Goal: Book appointment/travel/reservation

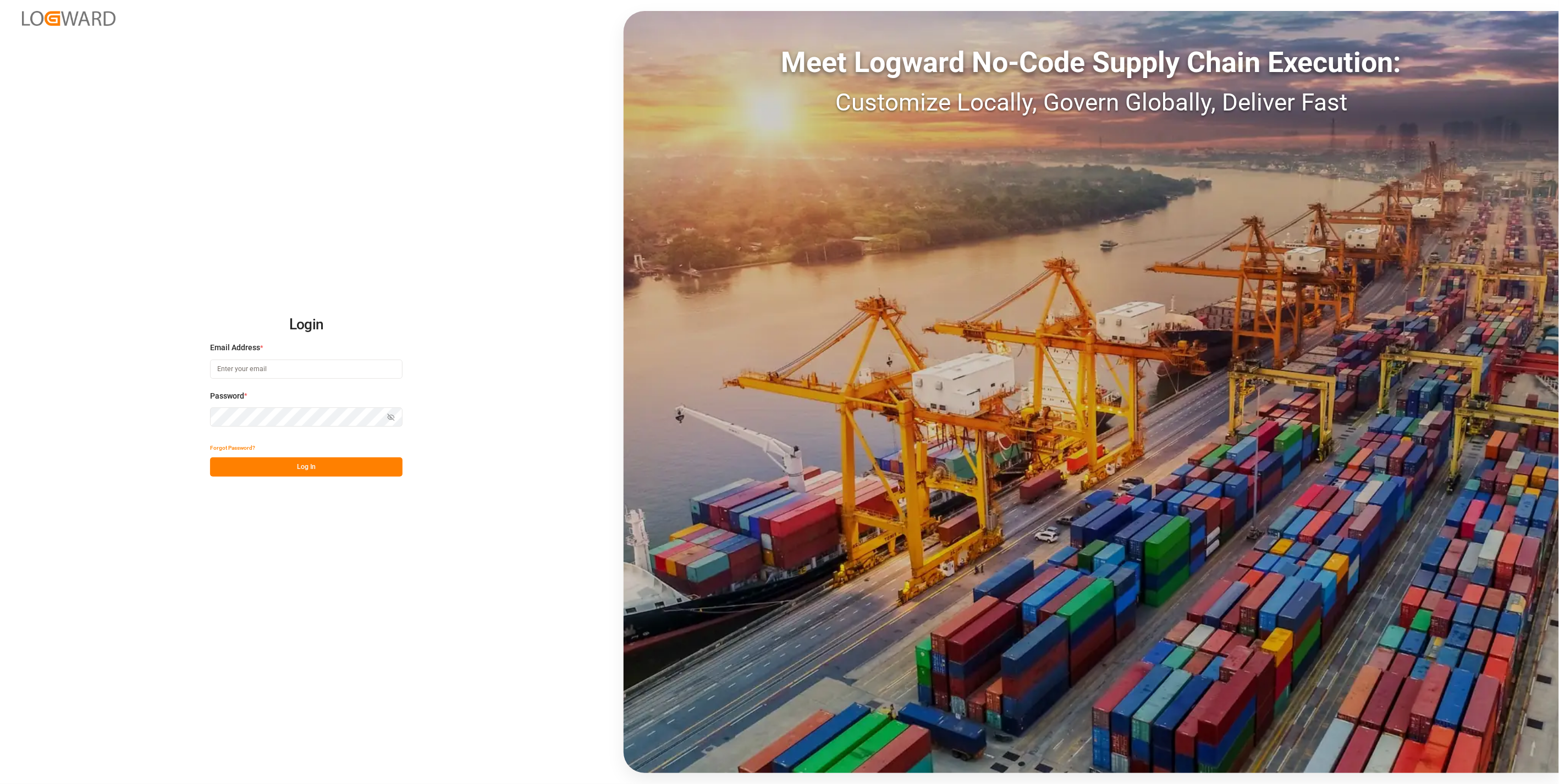
type input "[DOMAIN_NAME][EMAIL_ADDRESS][DOMAIN_NAME]"
drag, startPoint x: 297, startPoint y: 474, endPoint x: 0, endPoint y: 520, distance: 300.5
click at [297, 474] on button "Log In" at bounding box center [305, 467] width 192 height 19
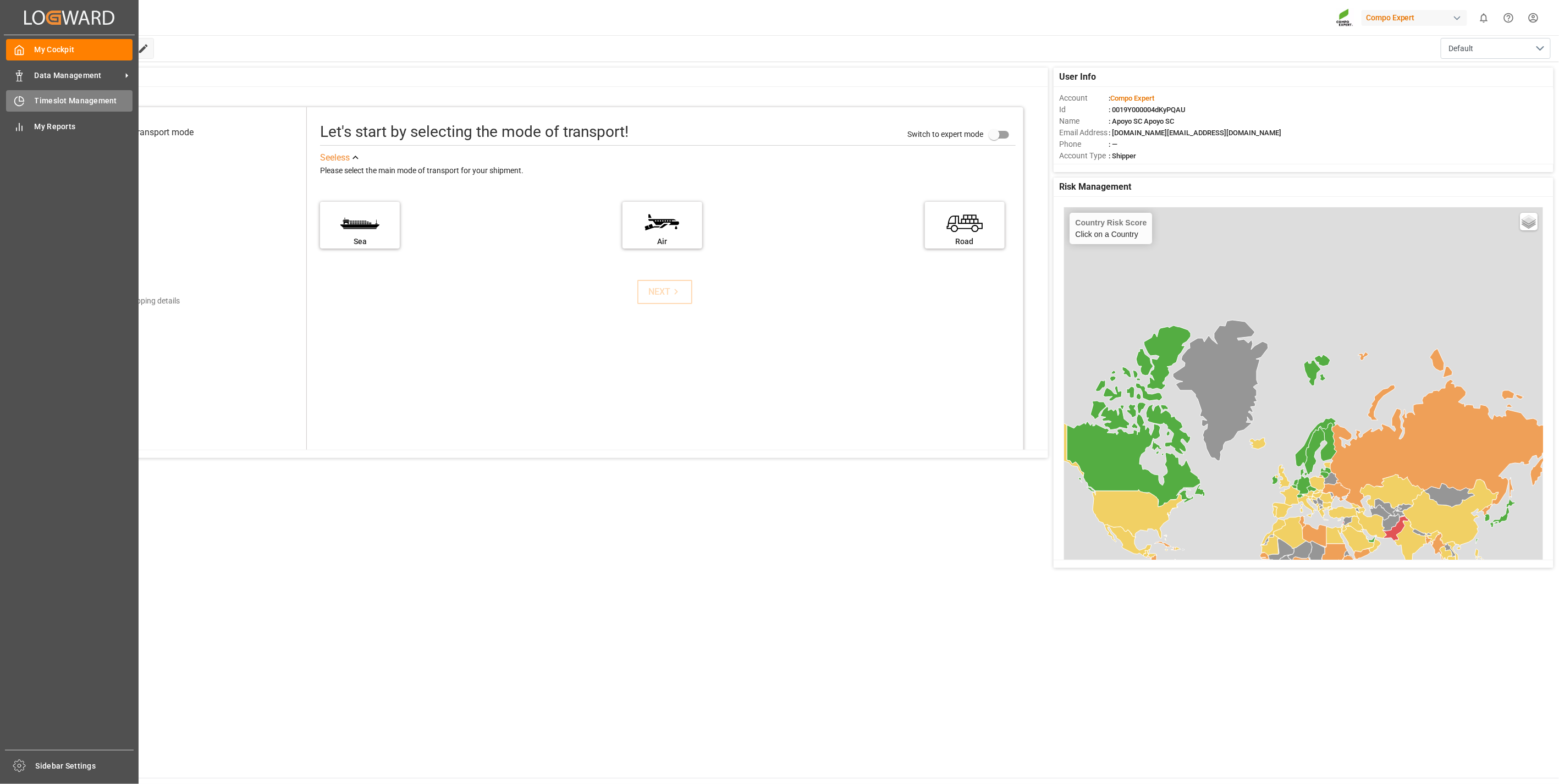
click at [16, 90] on div "Timeslot Management Timeslot Management" at bounding box center [69, 101] width 127 height 22
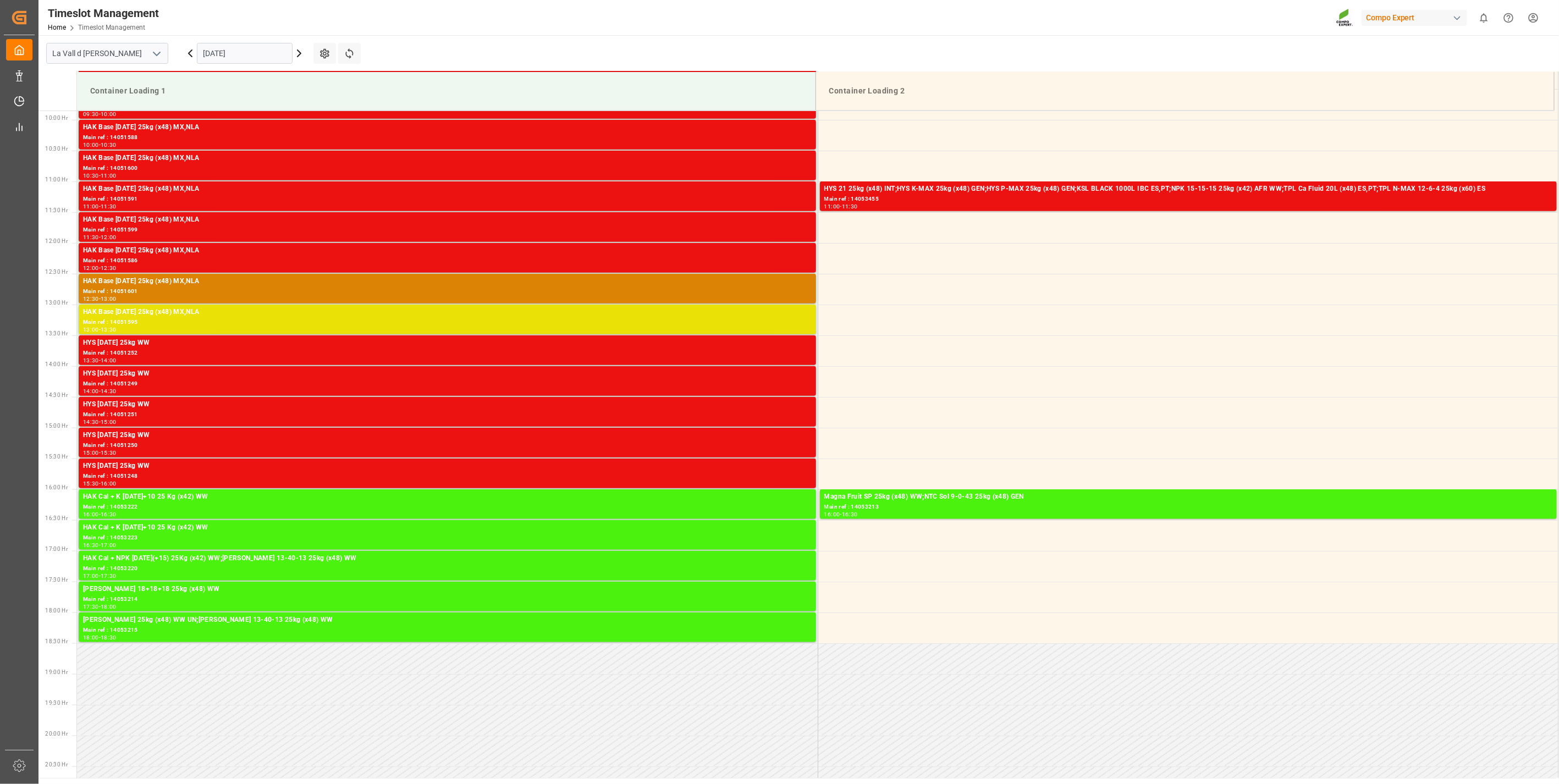
scroll to position [607, 0]
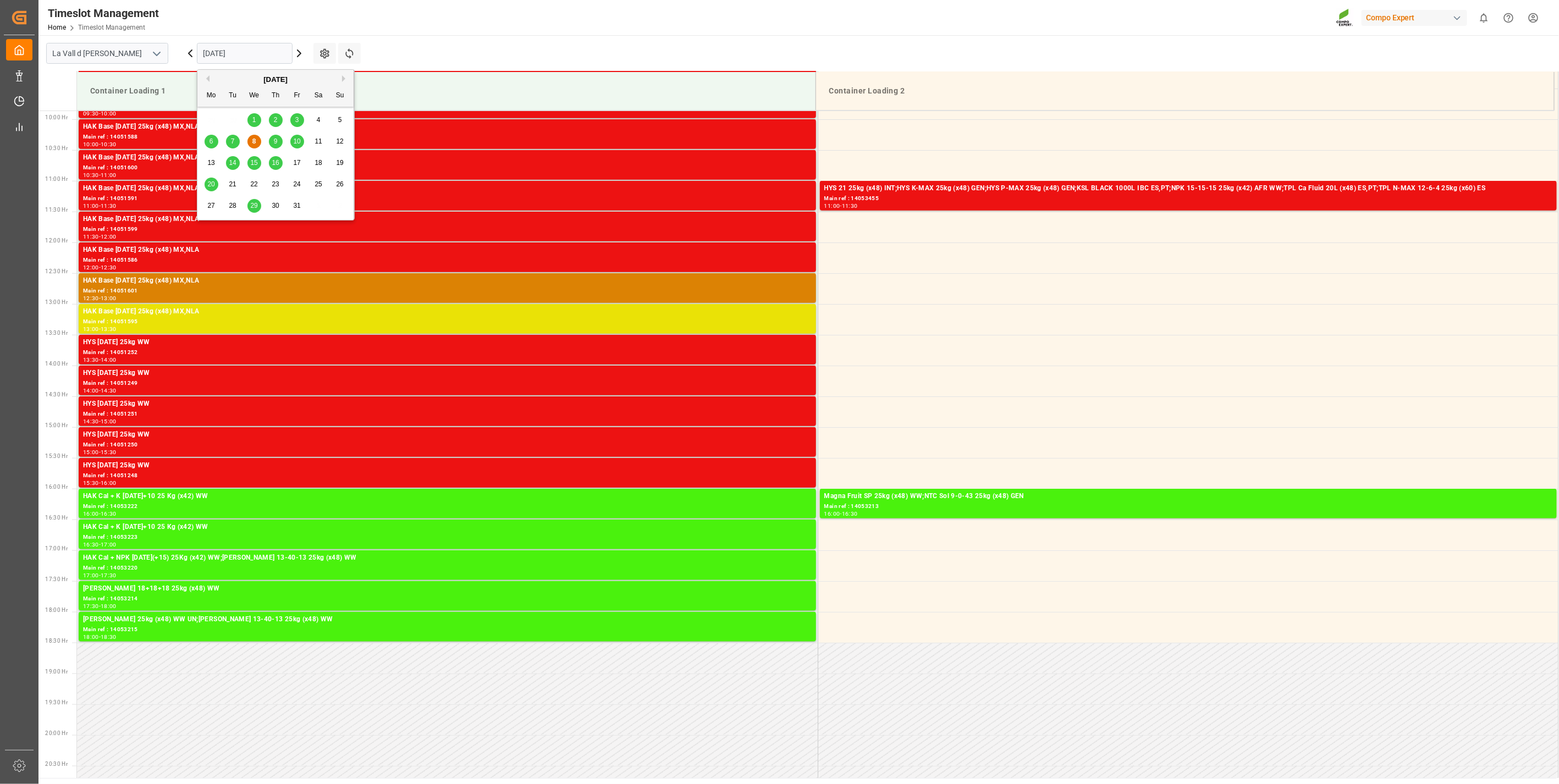
click at [220, 57] on input "[DATE]" at bounding box center [244, 53] width 96 height 21
click at [305, 144] on div "6 7 8 9 10 11 12" at bounding box center [275, 142] width 150 height 22
click at [297, 143] on span "10" at bounding box center [296, 141] width 7 height 7
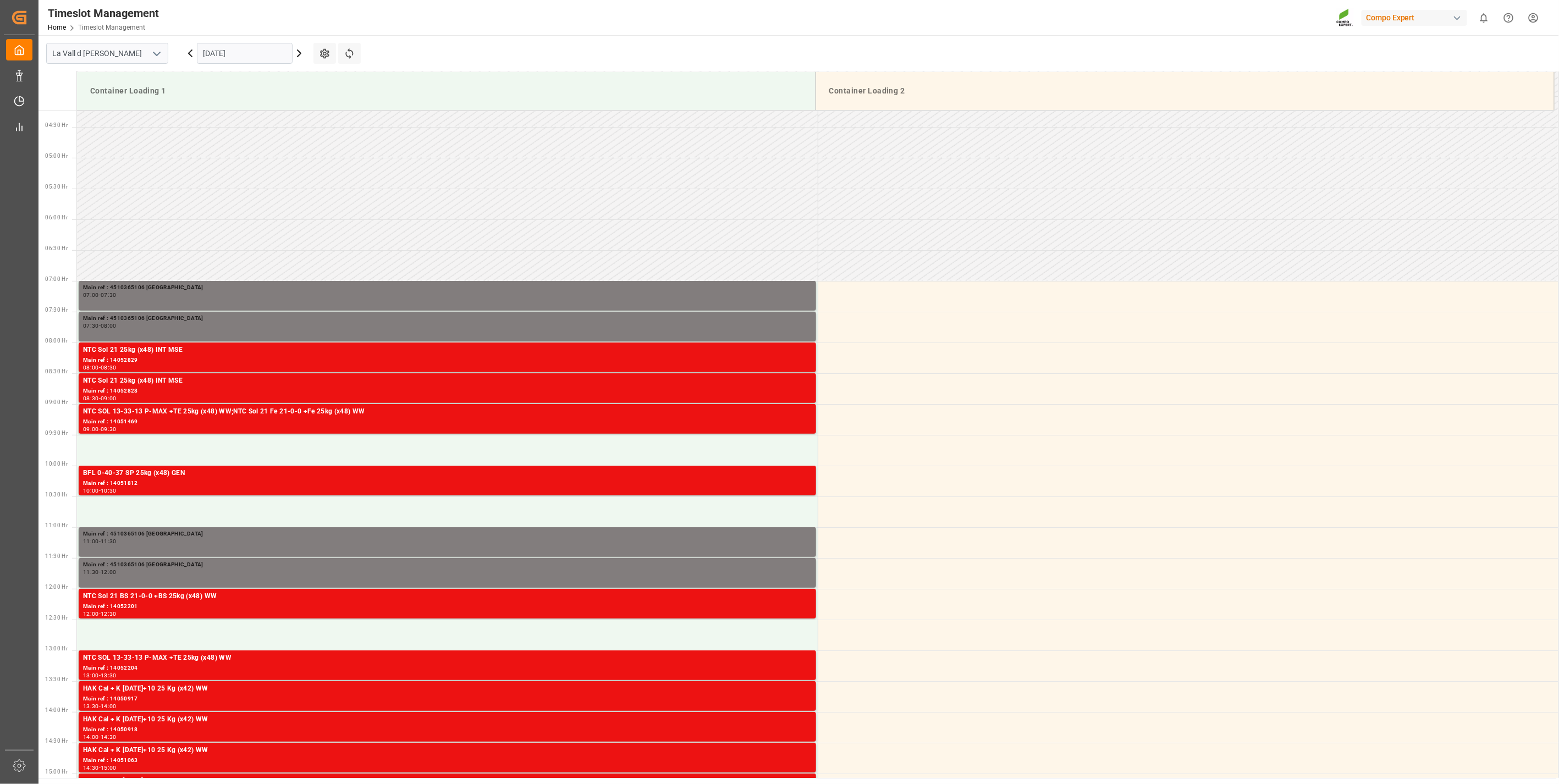
scroll to position [424, 0]
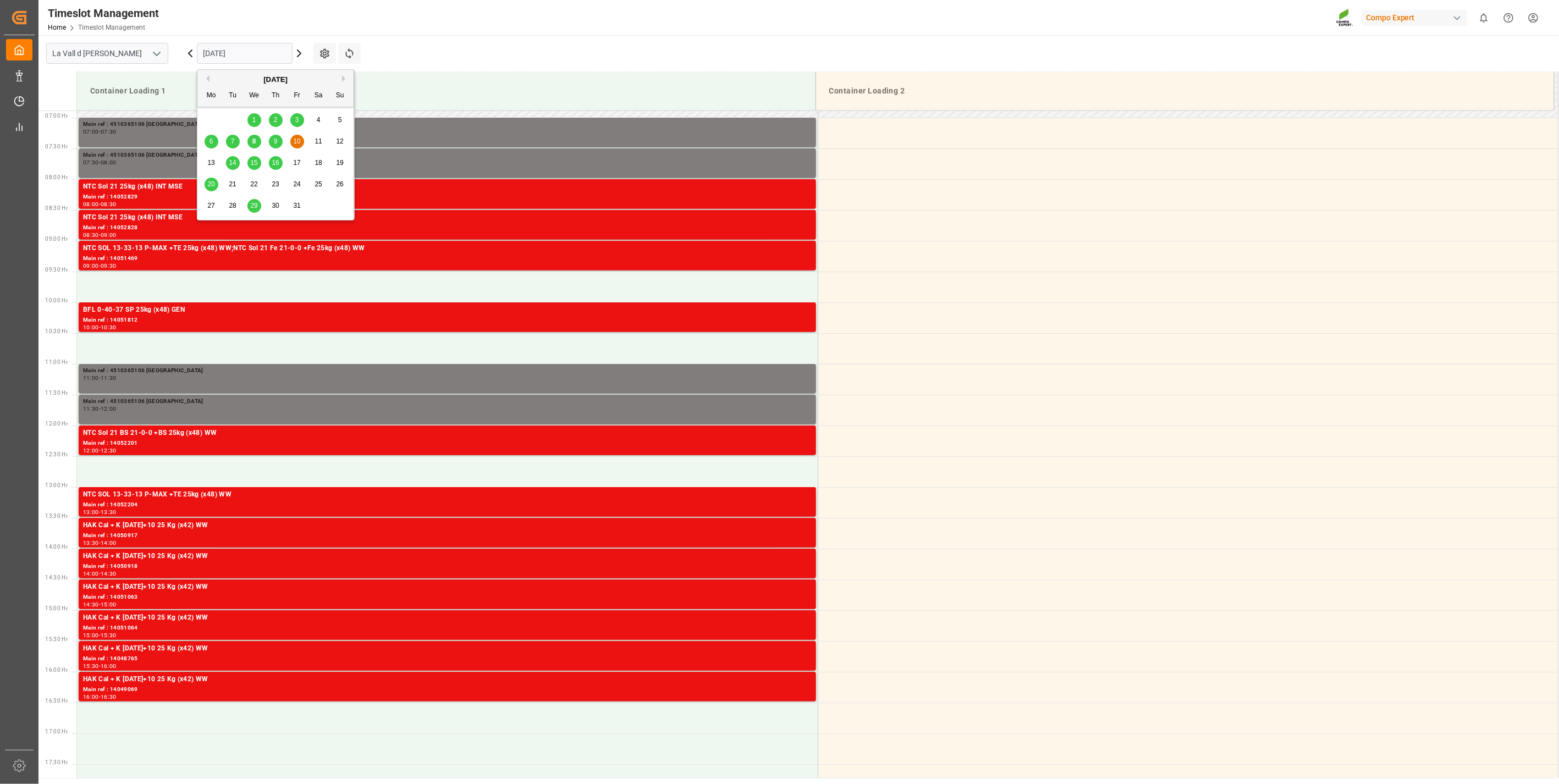
click at [217, 58] on input "[DATE]" at bounding box center [244, 53] width 96 height 21
click at [237, 169] on div "14" at bounding box center [232, 163] width 14 height 13
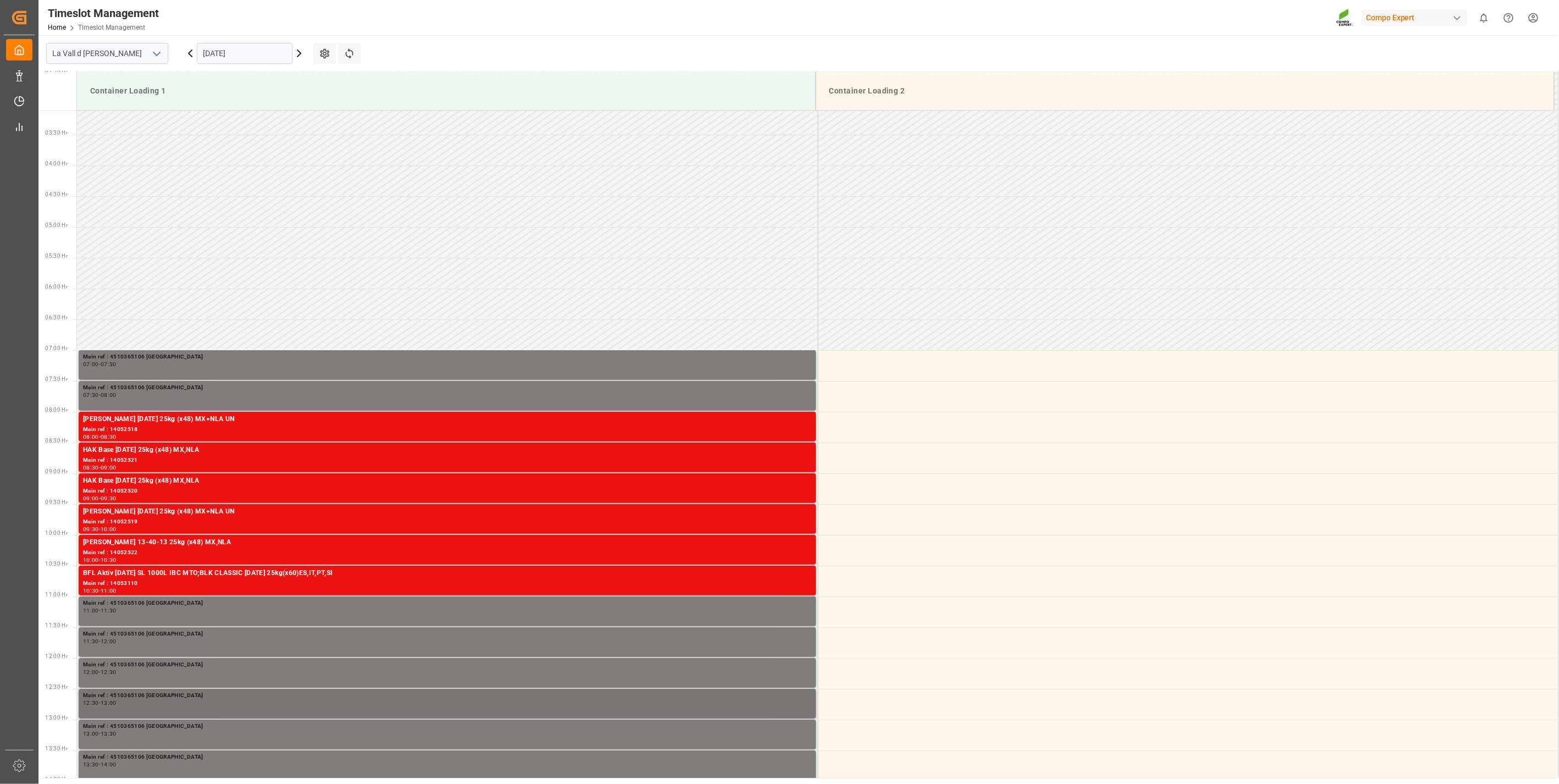
scroll to position [119, 0]
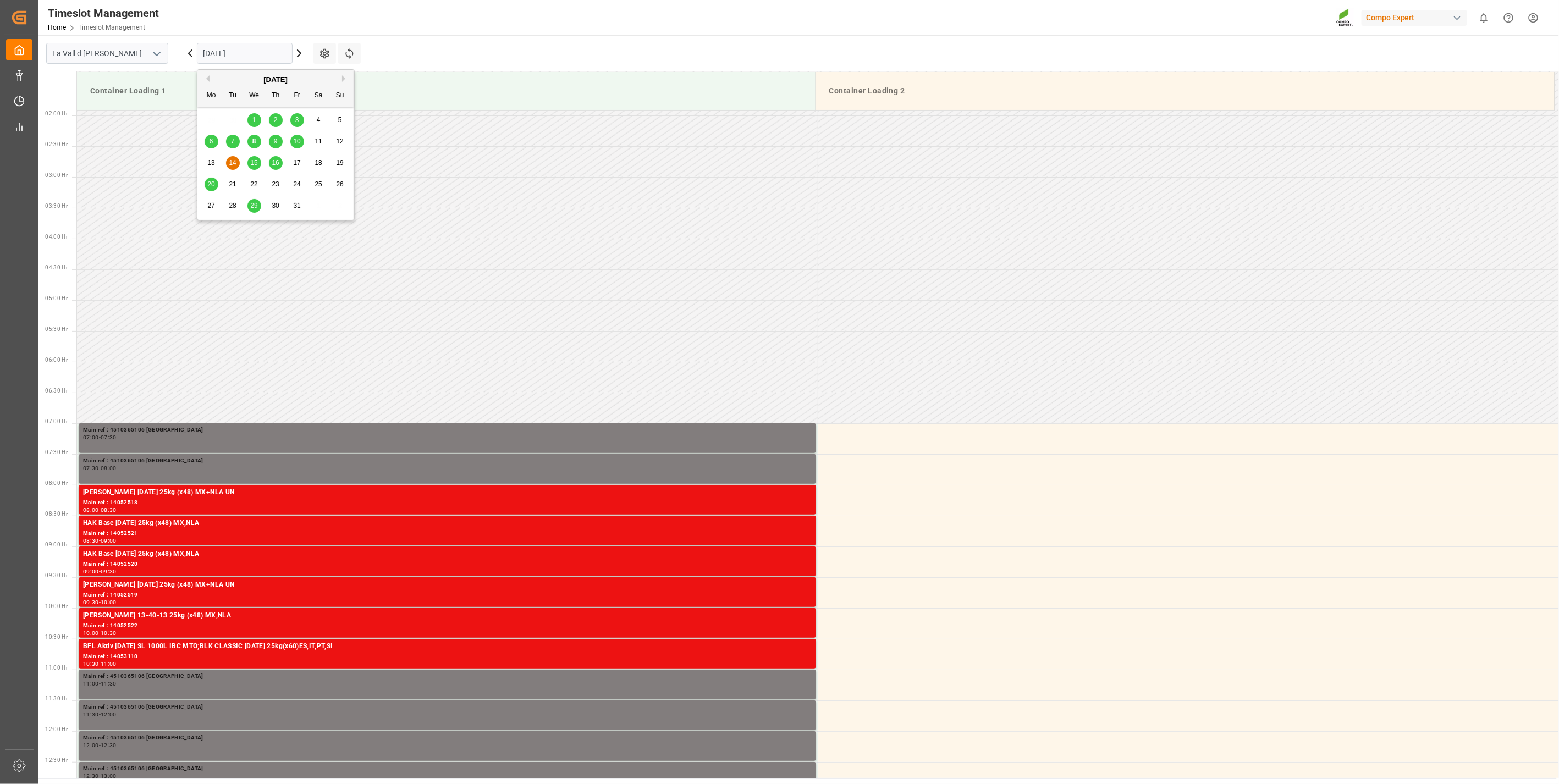
click at [236, 47] on input "[DATE]" at bounding box center [244, 53] width 96 height 21
click at [253, 160] on span "15" at bounding box center [253, 162] width 7 height 7
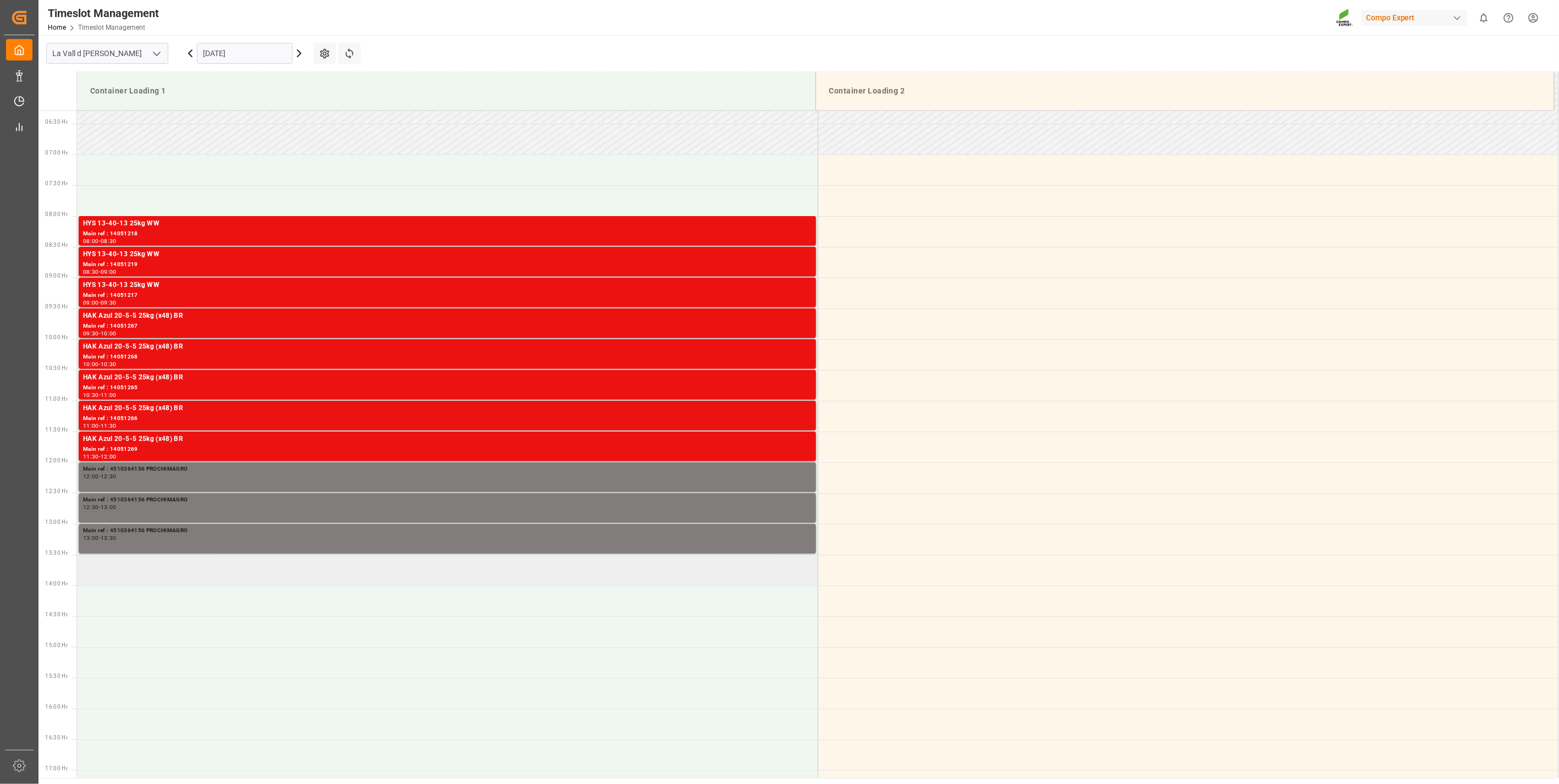
scroll to position [424, 0]
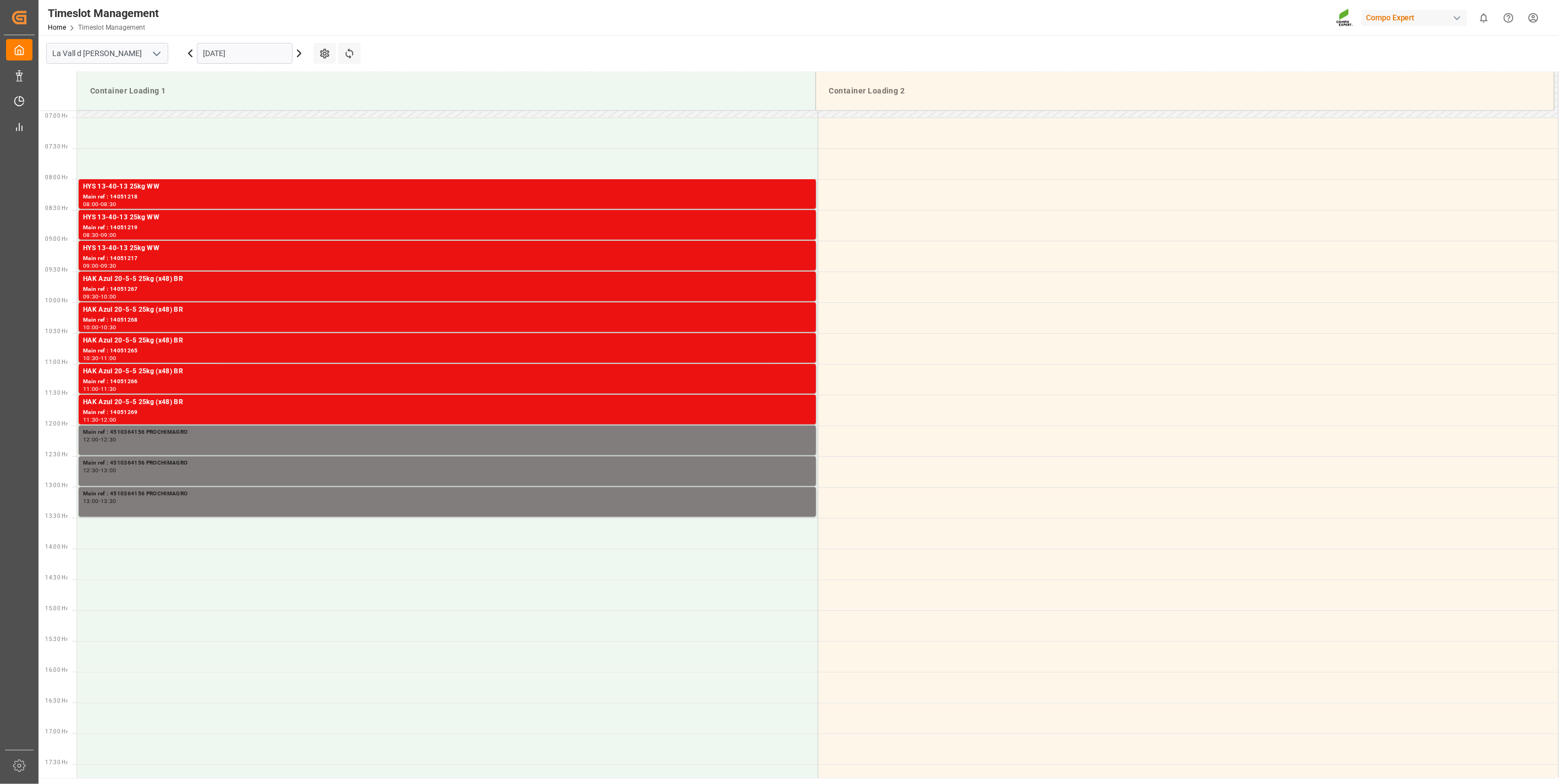
click at [266, 57] on input "[DATE]" at bounding box center [244, 53] width 96 height 21
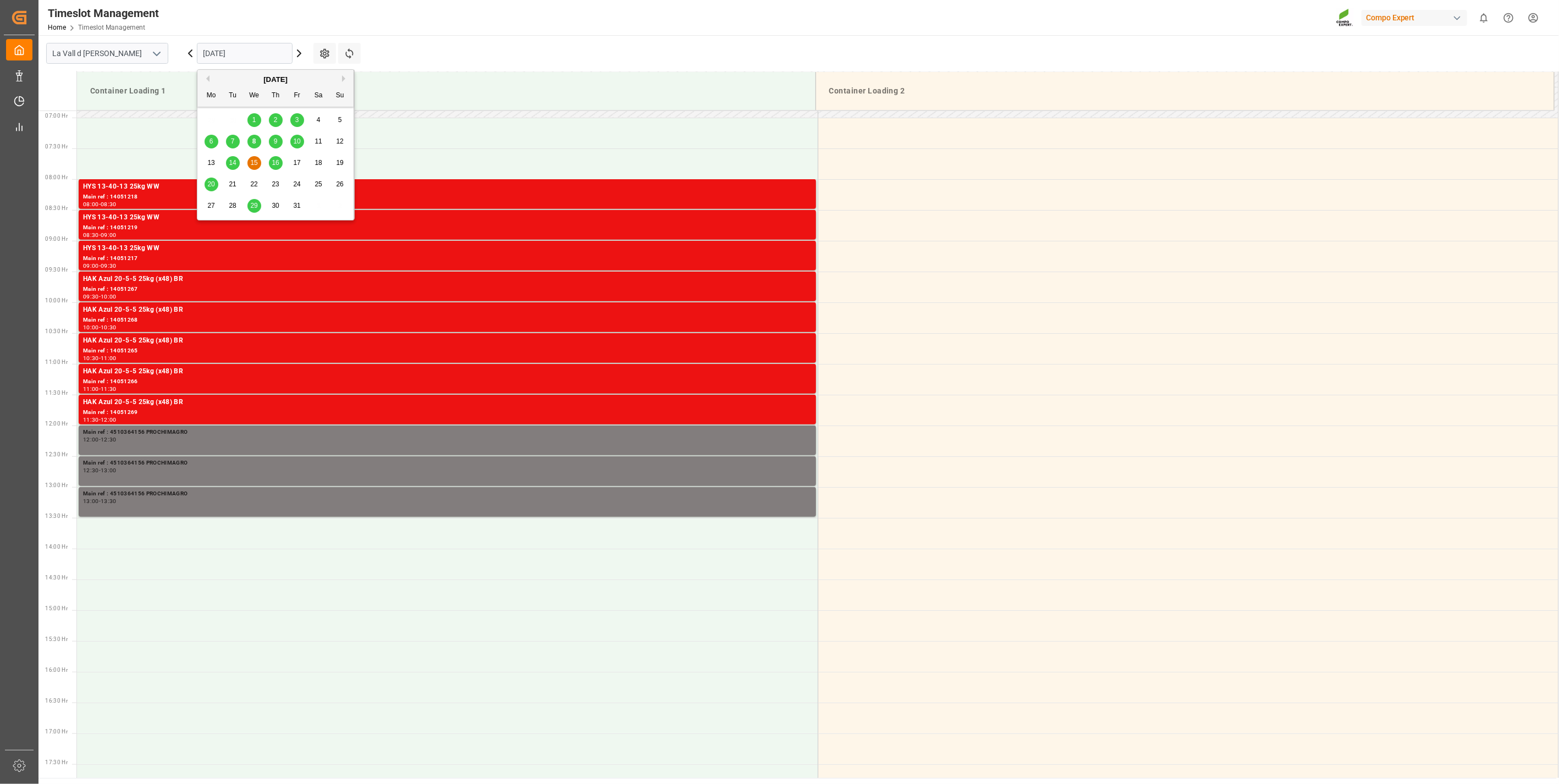
click at [281, 141] on div "9" at bounding box center [275, 141] width 14 height 13
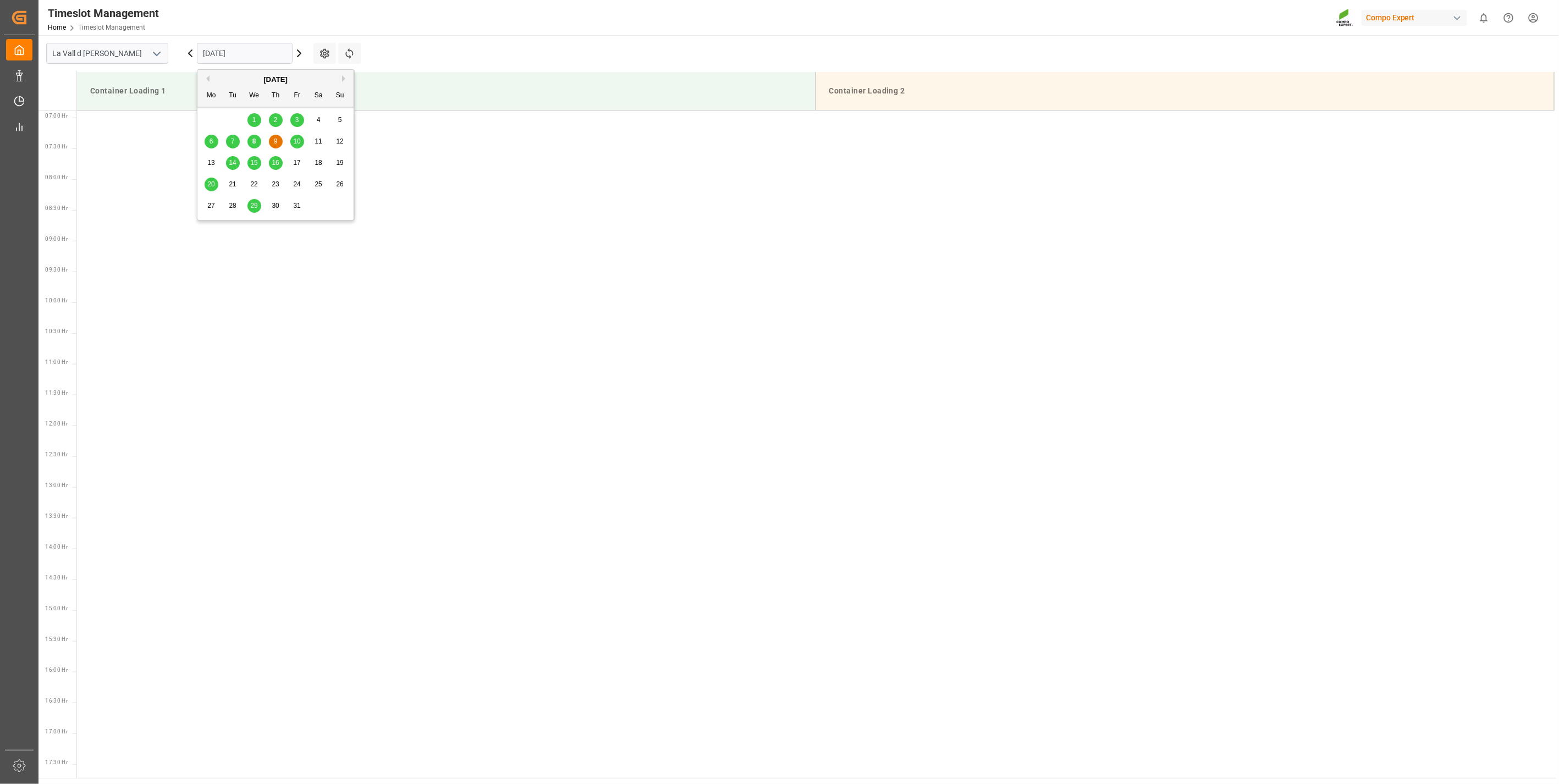
drag, startPoint x: 251, startPoint y: 54, endPoint x: 284, endPoint y: 113, distance: 67.6
click at [252, 57] on input "[DATE]" at bounding box center [244, 53] width 96 height 21
click at [300, 146] on div "10" at bounding box center [296, 141] width 14 height 13
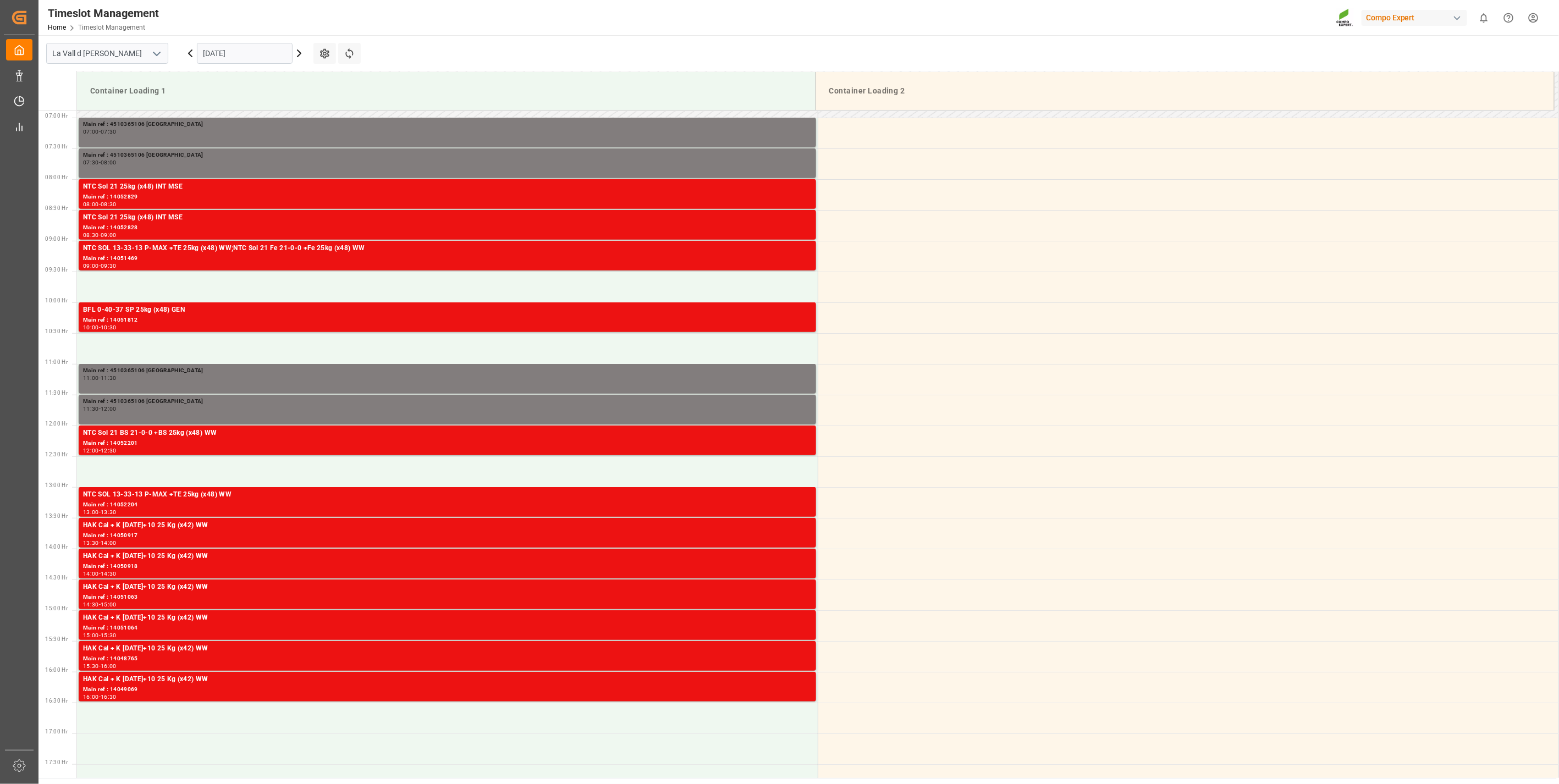
click at [249, 57] on input "[DATE]" at bounding box center [244, 53] width 96 height 21
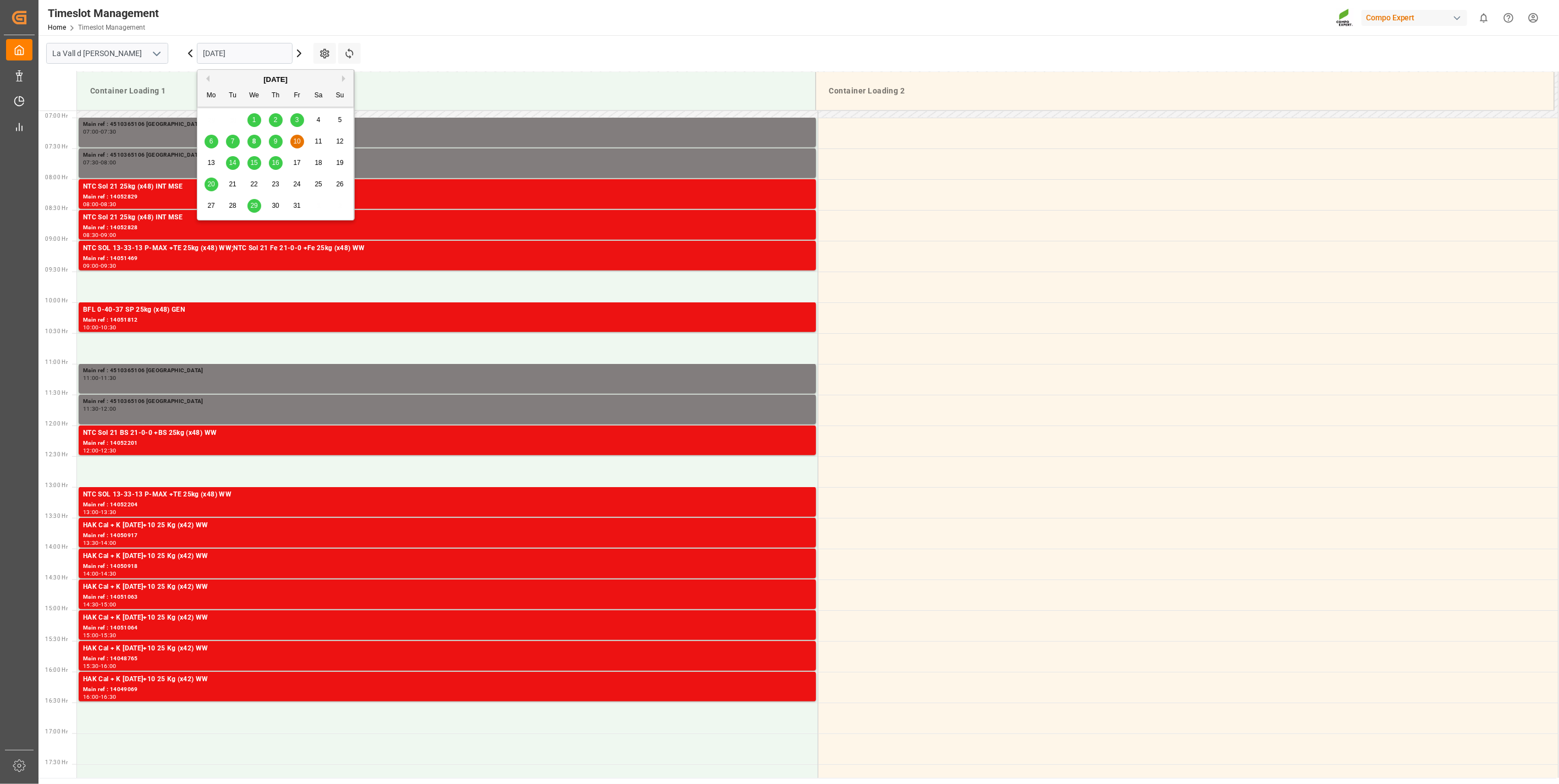
click at [254, 143] on span "8" at bounding box center [254, 141] width 4 height 7
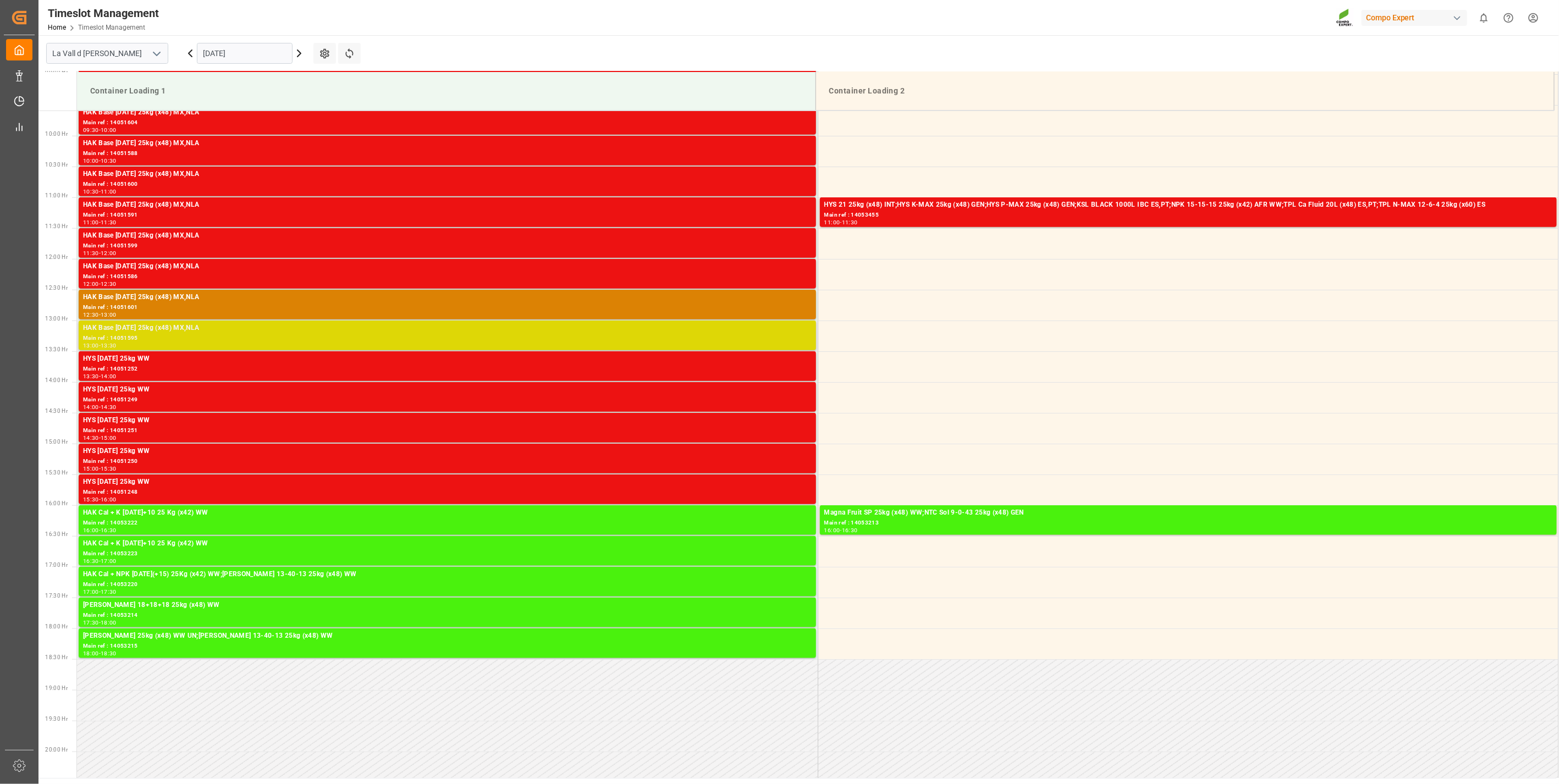
scroll to position [607, 0]
